Goal: Find specific page/section: Find specific page/section

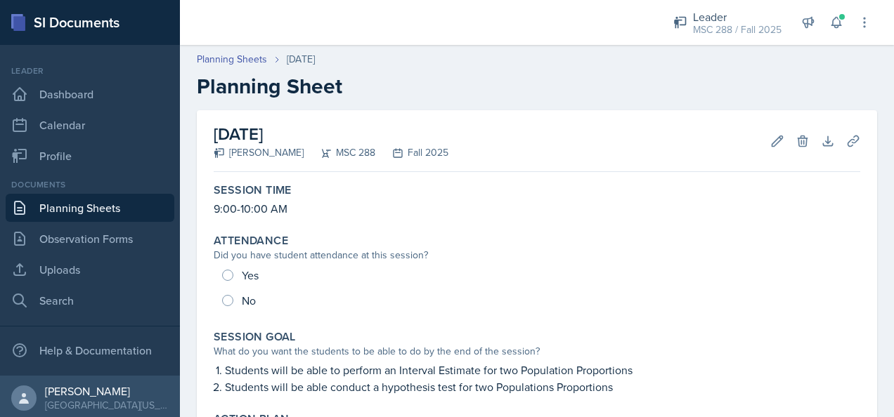
click at [86, 208] on link "Planning Sheets" at bounding box center [90, 208] width 169 height 28
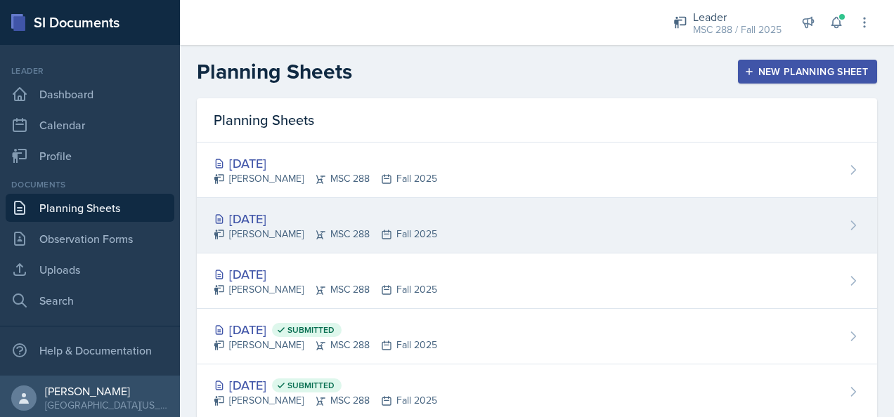
click at [255, 223] on div "[DATE]" at bounding box center [325, 218] width 223 height 19
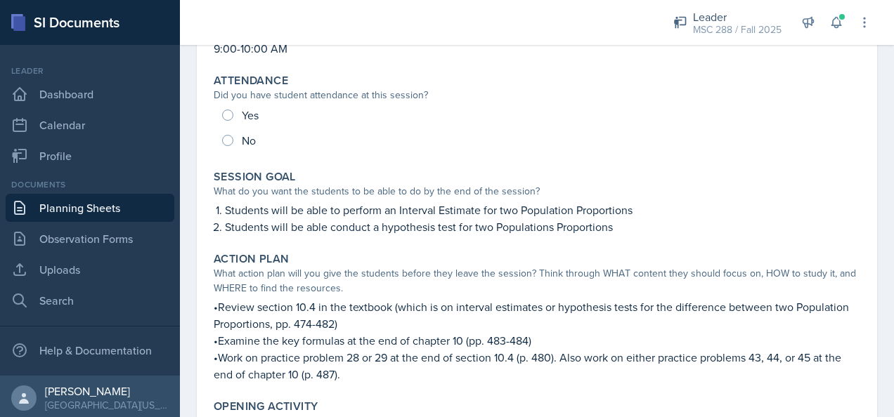
scroll to position [158, 0]
